Goal: Information Seeking & Learning: Learn about a topic

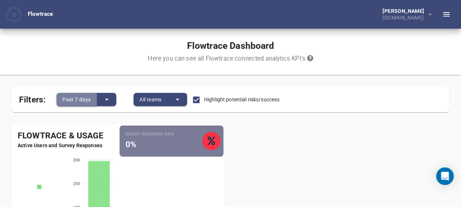
click at [94, 99] on button "Past 7 days" at bounding box center [76, 99] width 40 height 13
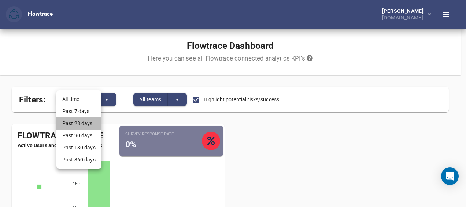
click at [78, 124] on li "Past 28 days" at bounding box center [78, 123] width 45 height 12
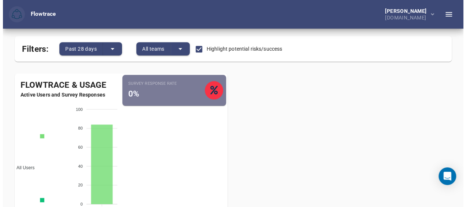
scroll to position [51, 0]
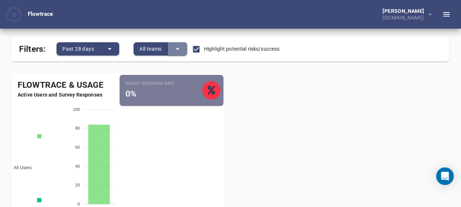
click at [175, 50] on icon "split button" at bounding box center [177, 48] width 9 height 9
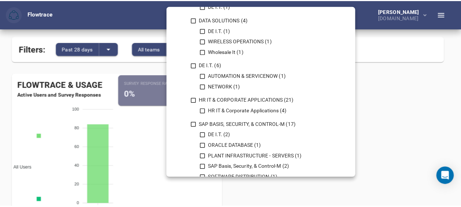
scroll to position [0, 0]
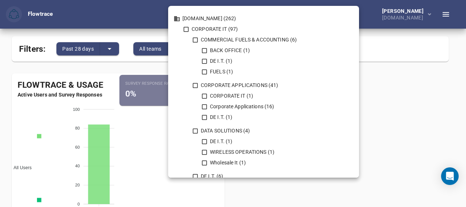
click at [135, 131] on div at bounding box center [233, 103] width 466 height 207
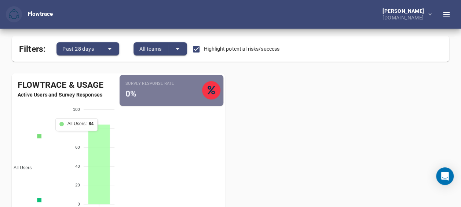
click at [98, 148] on icon at bounding box center [99, 164] width 22 height 80
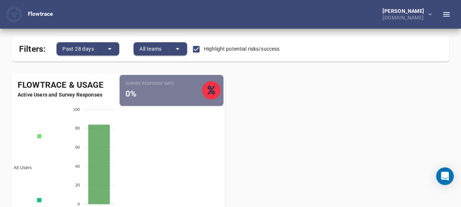
click at [152, 92] on div at bounding box center [149, 94] width 25 height 12
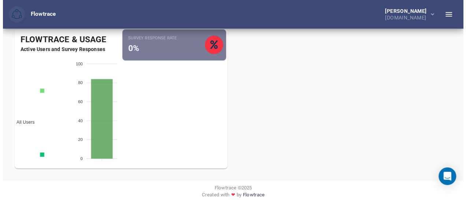
scroll to position [49, 0]
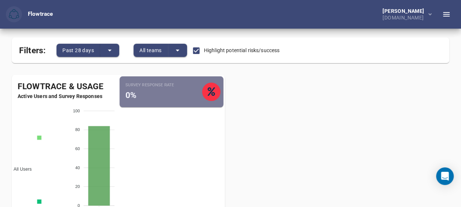
click at [131, 86] on small "Survey Response Rate" at bounding box center [163, 85] width 77 height 6
click at [429, 14] on icon "button" at bounding box center [429, 14] width 3 height 2
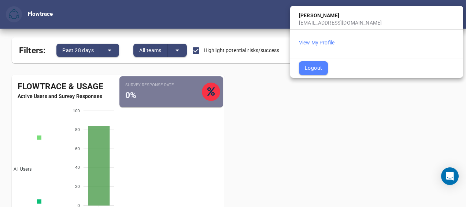
click at [353, 121] on div at bounding box center [233, 103] width 466 height 207
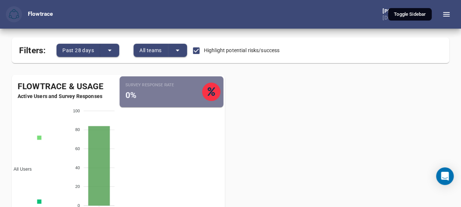
click at [444, 15] on icon "button" at bounding box center [446, 14] width 9 height 9
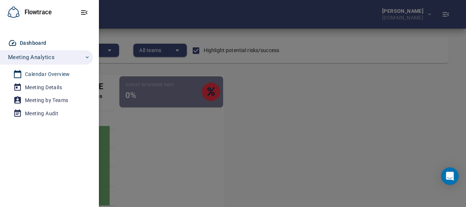
click at [31, 71] on div "Calendar Overview" at bounding box center [47, 74] width 45 height 9
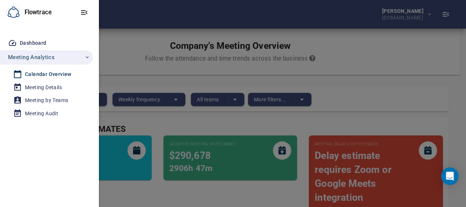
click at [157, 78] on div at bounding box center [233, 103] width 466 height 207
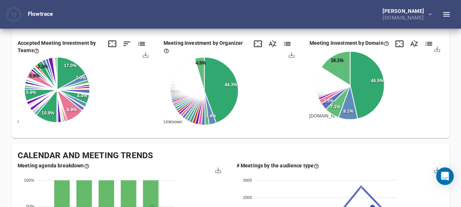
scroll to position [177, 0]
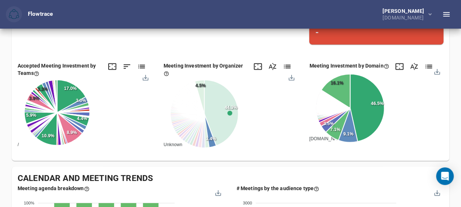
click at [201, 205] on span "Workspace Mem..." at bounding box center [179, 207] width 43 height 5
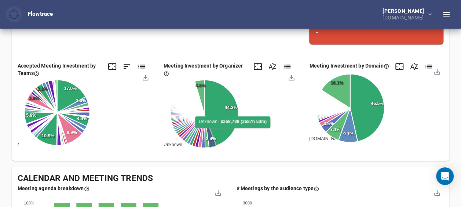
scroll to position [0, 0]
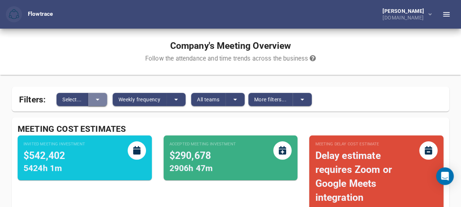
click at [89, 100] on button "split button" at bounding box center [97, 99] width 19 height 13
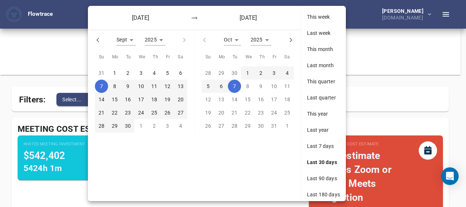
click at [76, 83] on div "[DATE] [DATE] Sept * 2025 **** Su Mo Tu We Th Fr Sa 31 1 2 3 4 5 6 7 8 9 10 11 …" at bounding box center [233, 103] width 466 height 207
click at [76, 83] on div at bounding box center [233, 103] width 466 height 207
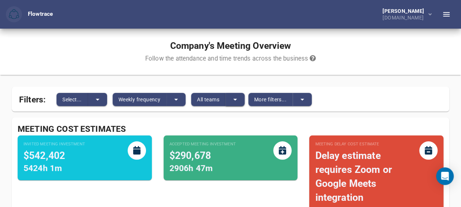
click at [234, 100] on icon "split button" at bounding box center [235, 99] width 9 height 9
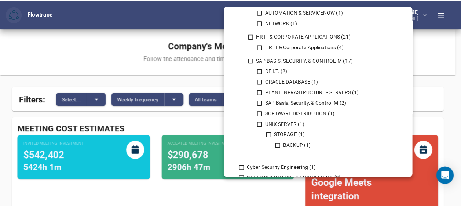
scroll to position [174, 0]
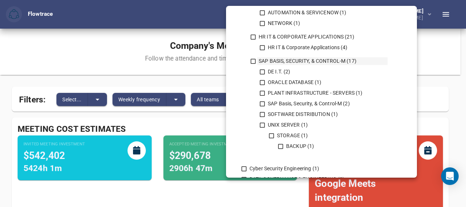
click at [255, 61] on icon at bounding box center [253, 61] width 5 height 5
click at [435, 58] on div at bounding box center [233, 103] width 466 height 207
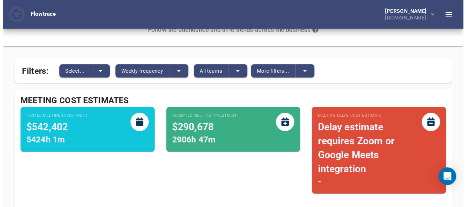
scroll to position [0, 0]
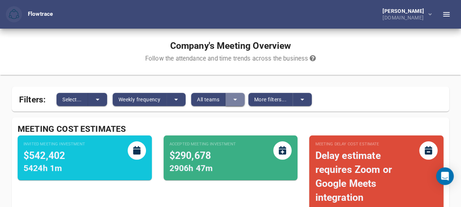
click at [235, 96] on icon "split button" at bounding box center [235, 99] width 9 height 9
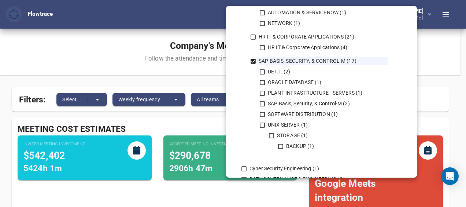
click at [224, 99] on div at bounding box center [233, 103] width 466 height 207
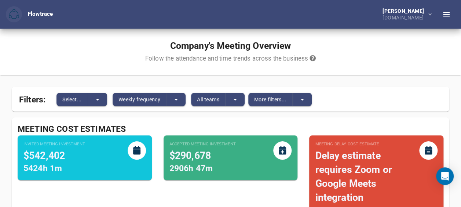
click at [224, 99] on div "[DOMAIN_NAME] (262) CORPORATE IT (97) COMMERCIAL FUELS & ACCOUNTING (6) BACK OF…" at bounding box center [230, 103] width 461 height 207
click at [212, 97] on span "All teams" at bounding box center [208, 99] width 22 height 9
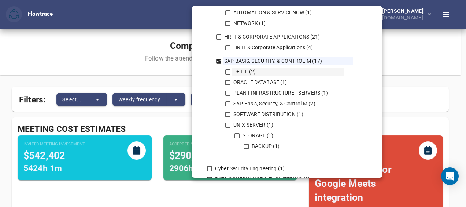
click at [229, 73] on icon at bounding box center [228, 72] width 7 height 7
click at [228, 82] on icon at bounding box center [228, 82] width 7 height 7
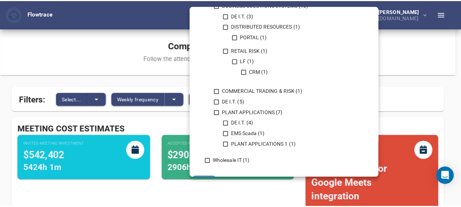
scroll to position [822, 0]
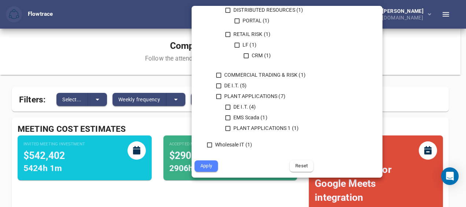
click at [206, 164] on span "Apply" at bounding box center [206, 166] width 13 height 8
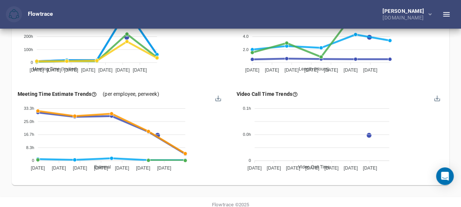
scroll to position [797, 0]
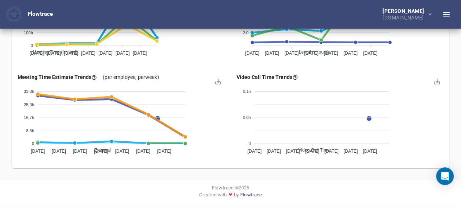
click at [351, 183] on div "Flowtrace © 2025 Created with ❤ by Flowtrace" at bounding box center [230, 193] width 455 height 22
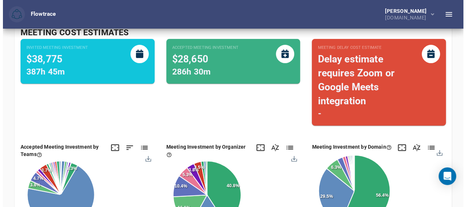
scroll to position [0, 0]
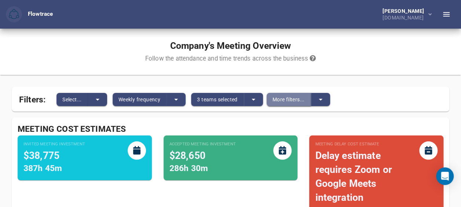
click at [282, 97] on span "More filters..." at bounding box center [288, 99] width 32 height 9
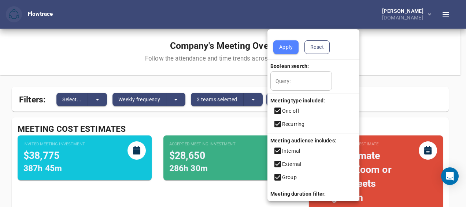
click at [324, 44] on span "Reset" at bounding box center [317, 47] width 14 height 9
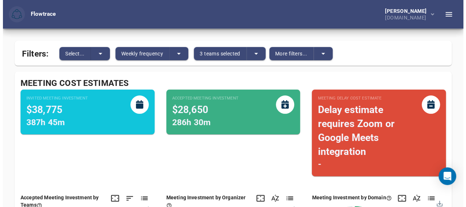
scroll to position [1, 0]
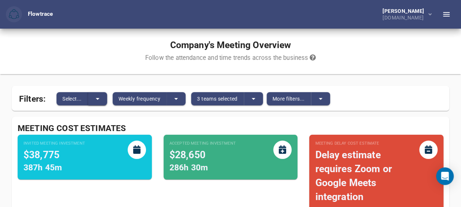
click at [95, 95] on icon "split button" at bounding box center [97, 98] width 9 height 9
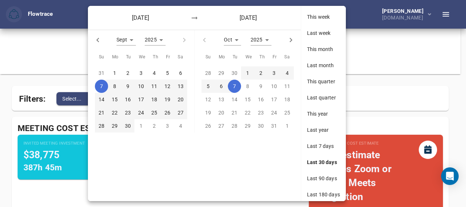
click at [319, 52] on span "This month" at bounding box center [323, 48] width 33 height 7
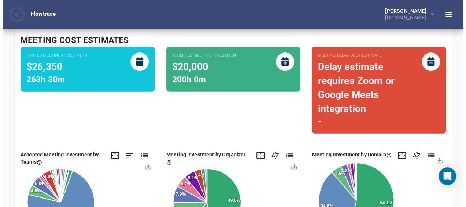
scroll to position [88, 0]
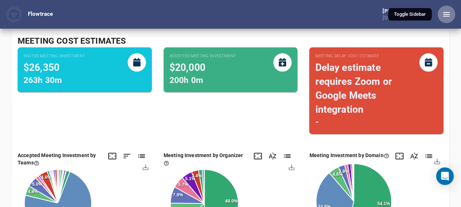
click at [445, 17] on icon "button" at bounding box center [446, 14] width 9 height 9
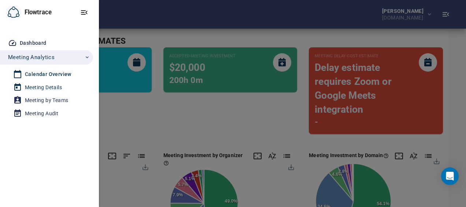
click at [49, 85] on div "Meeting Details" at bounding box center [43, 87] width 37 height 9
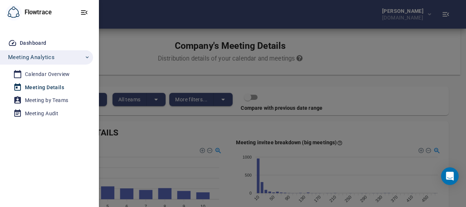
click at [258, 130] on div at bounding box center [233, 103] width 466 height 207
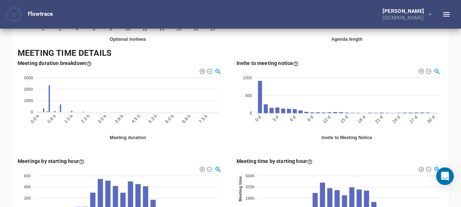
scroll to position [284, 0]
